Goal: Task Accomplishment & Management: Use online tool/utility

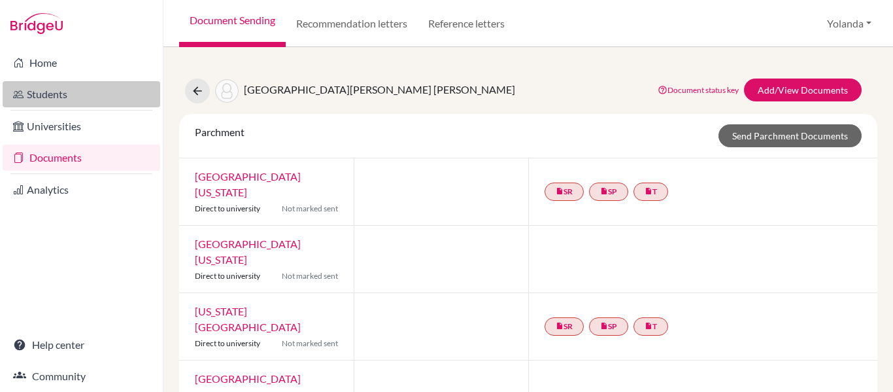
click at [46, 101] on link "Students" at bounding box center [82, 94] width 158 height 26
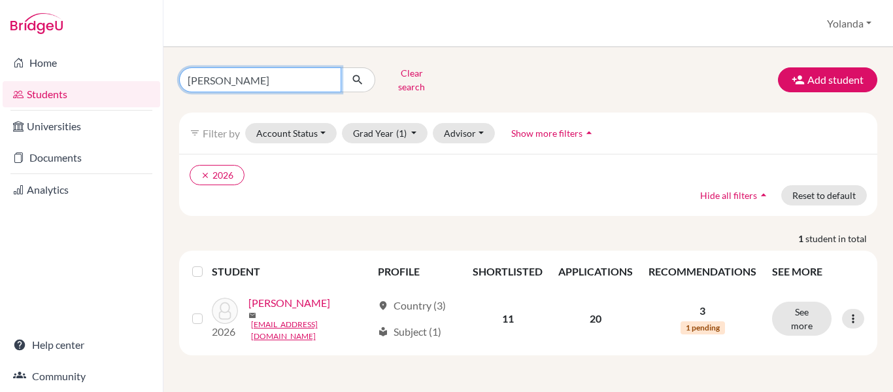
click at [231, 78] on input "barahona" at bounding box center [260, 79] width 162 height 25
type input "b"
type input "[PERSON_NAME]"
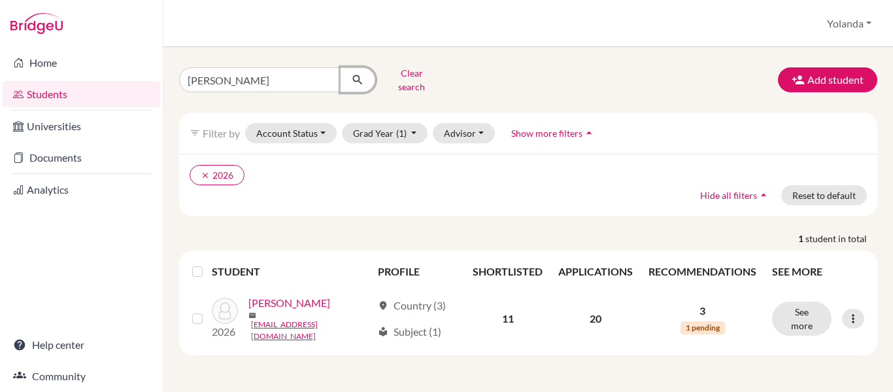
click at [358, 80] on icon "submit" at bounding box center [357, 79] width 13 height 13
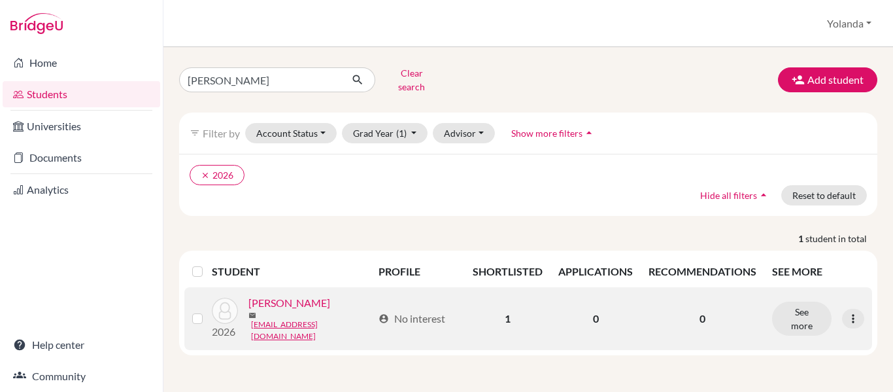
click at [293, 303] on link "[PERSON_NAME]" at bounding box center [289, 303] width 82 height 16
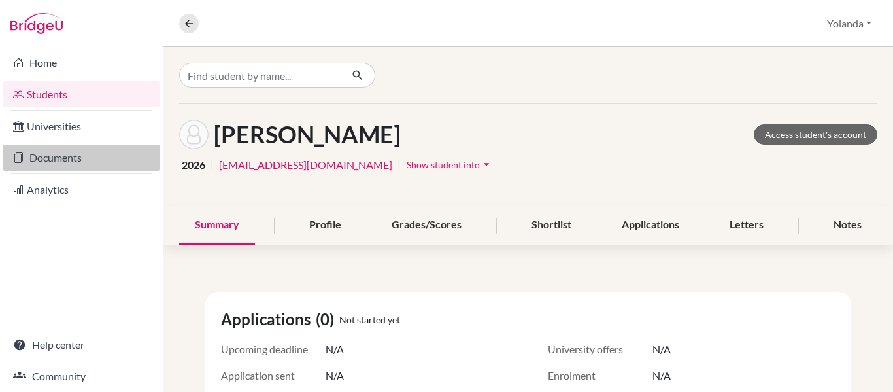
click at [60, 160] on link "Documents" at bounding box center [82, 157] width 158 height 26
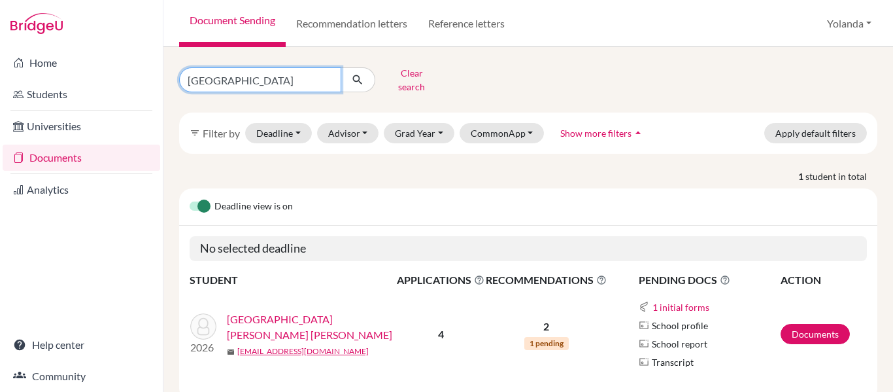
click at [246, 70] on input "[GEOGRAPHIC_DATA]" at bounding box center [260, 79] width 162 height 25
type input "v"
type input "zelaya"
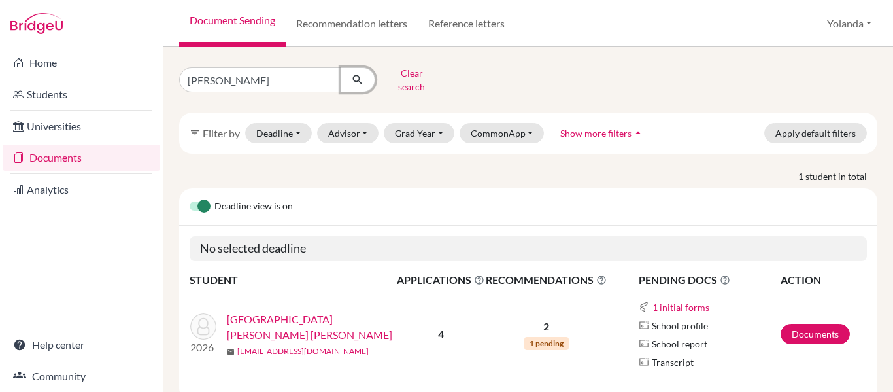
click at [355, 76] on icon "submit" at bounding box center [357, 79] width 13 height 13
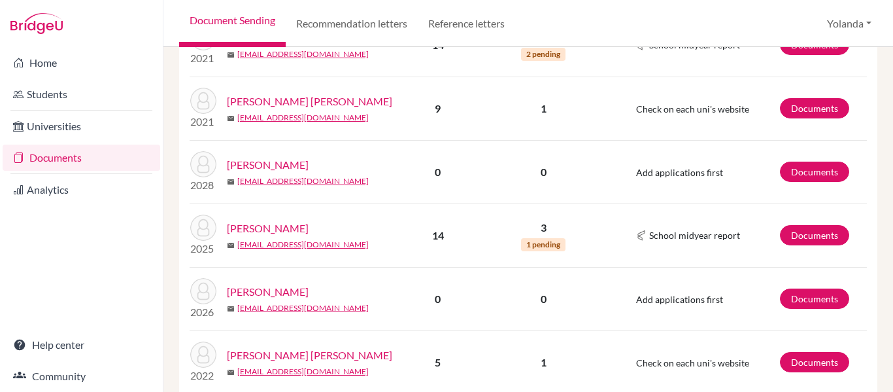
scroll to position [275, 0]
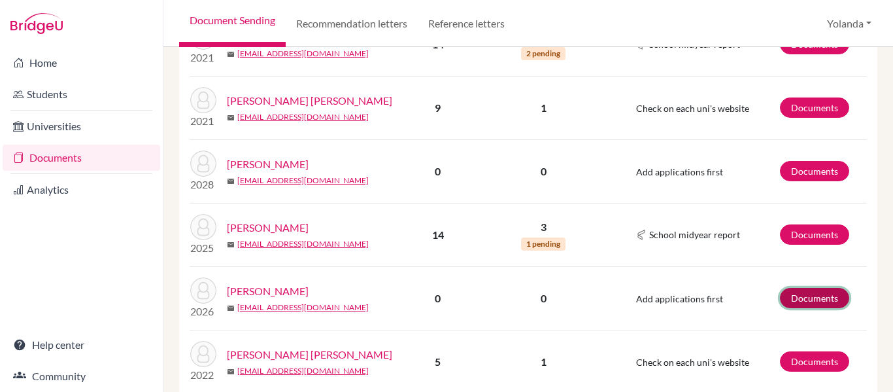
click at [797, 288] on link "Documents" at bounding box center [814, 298] width 69 height 20
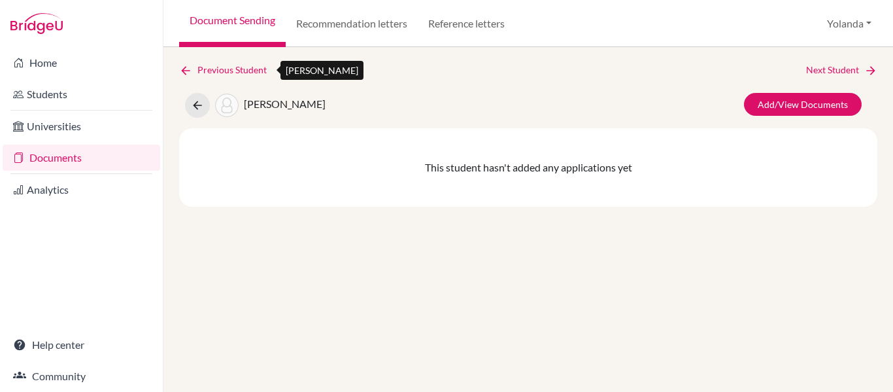
click at [225, 69] on link "Previous Student" at bounding box center [228, 70] width 98 height 14
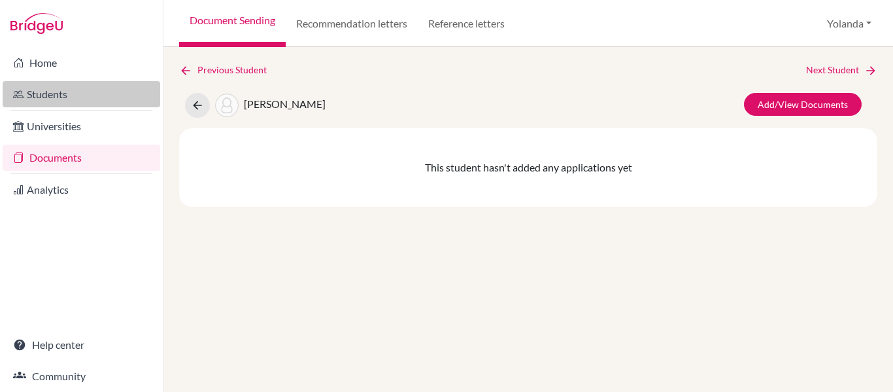
click at [50, 93] on link "Students" at bounding box center [82, 94] width 158 height 26
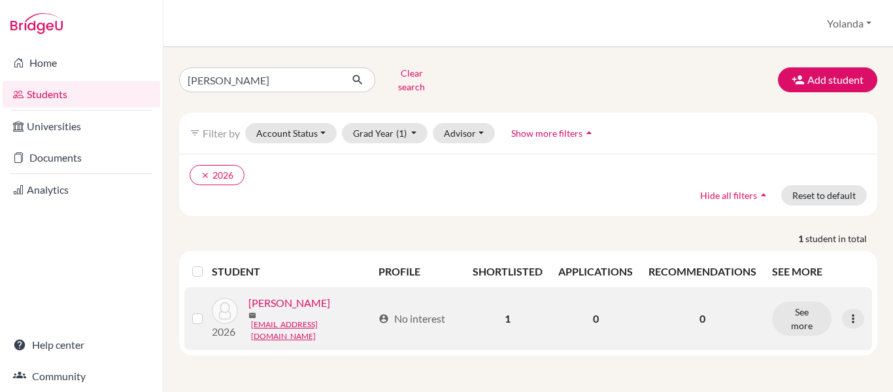
click at [301, 302] on link "[PERSON_NAME]" at bounding box center [289, 303] width 82 height 16
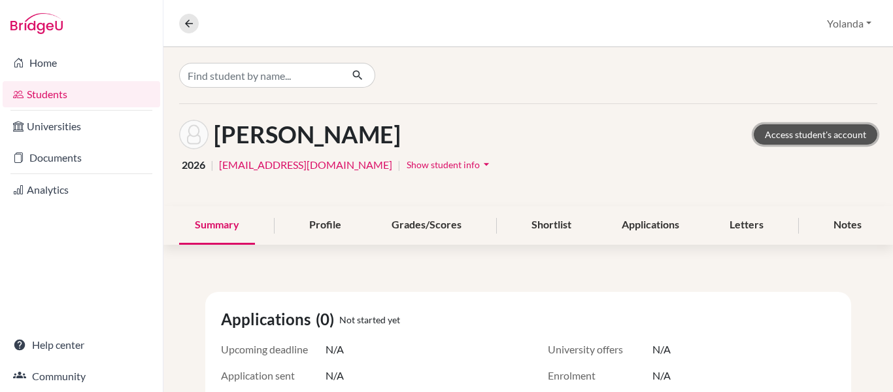
click at [809, 141] on link "Access student's account" at bounding box center [816, 134] width 124 height 20
